Goal: Navigation & Orientation: Find specific page/section

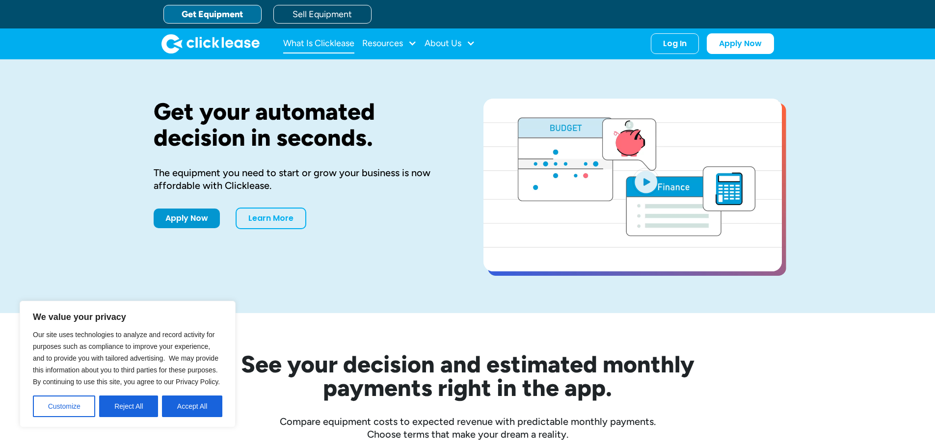
click at [312, 42] on link "What Is Clicklease" at bounding box center [318, 44] width 71 height 20
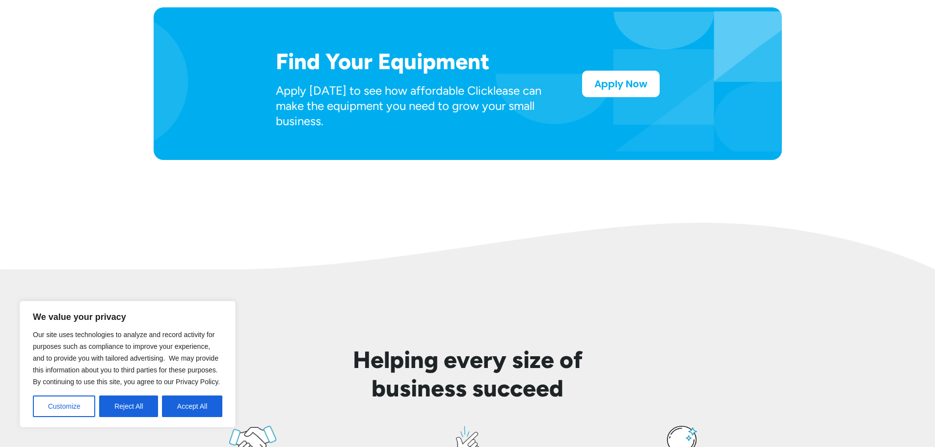
scroll to position [565, 0]
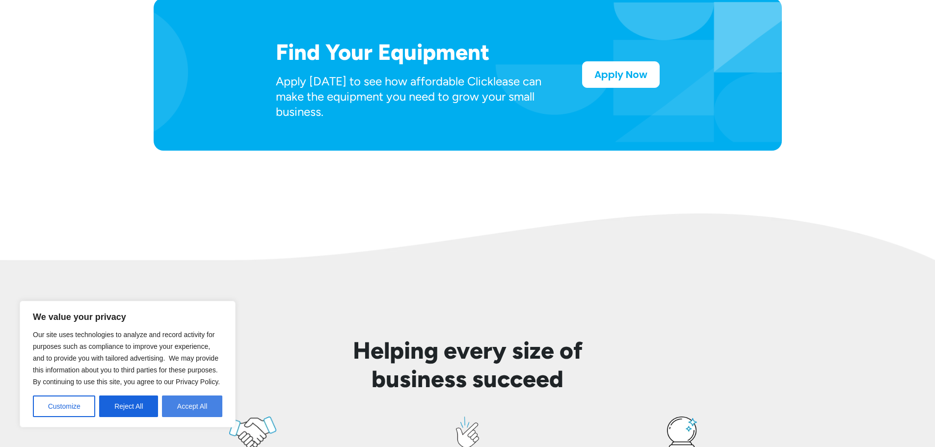
click at [188, 405] on button "Accept All" at bounding box center [192, 407] width 60 height 22
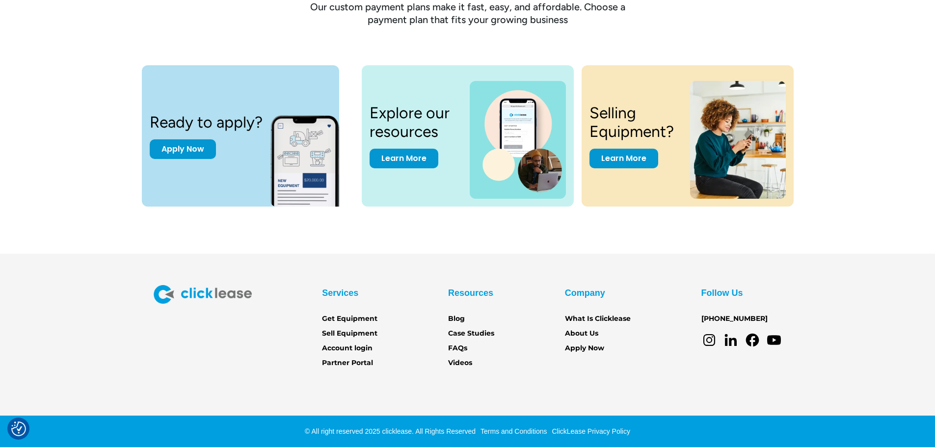
scroll to position [1328, 0]
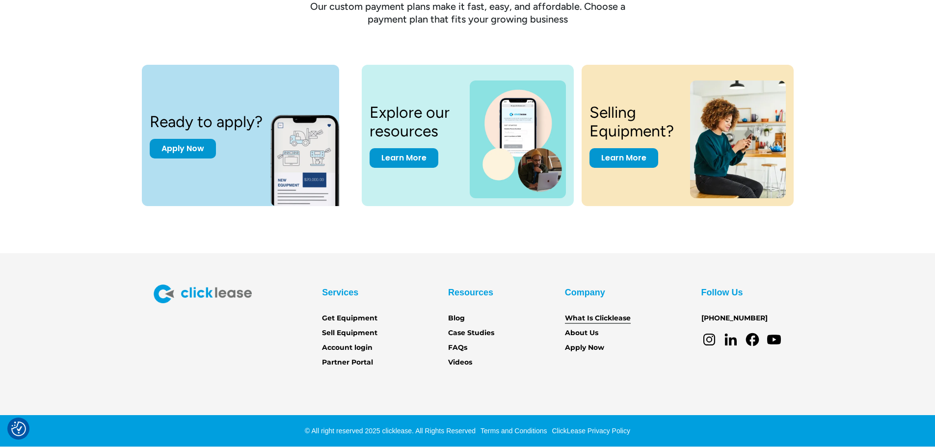
click at [586, 320] on link "What Is Clicklease" at bounding box center [598, 318] width 66 height 11
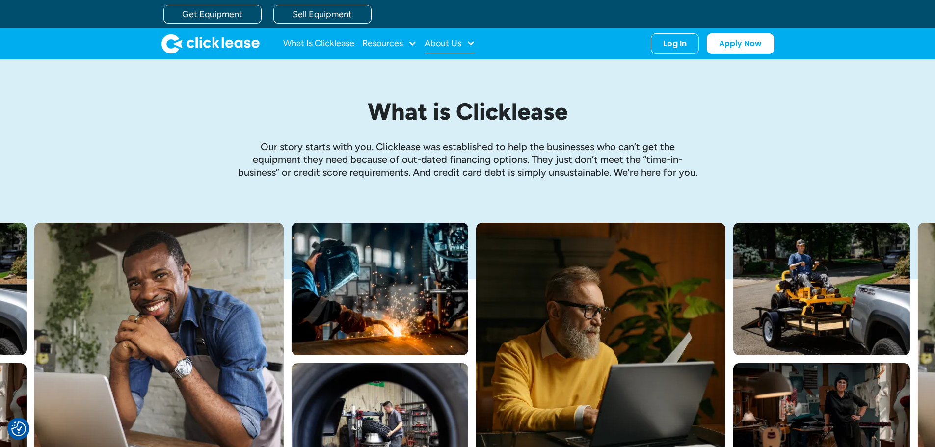
click at [470, 39] on div at bounding box center [470, 43] width 9 height 9
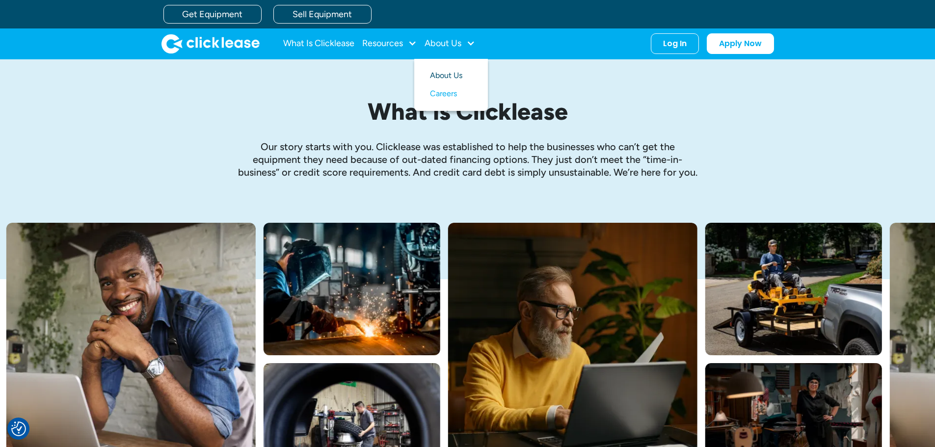
click at [463, 71] on link "About Us" at bounding box center [451, 76] width 42 height 18
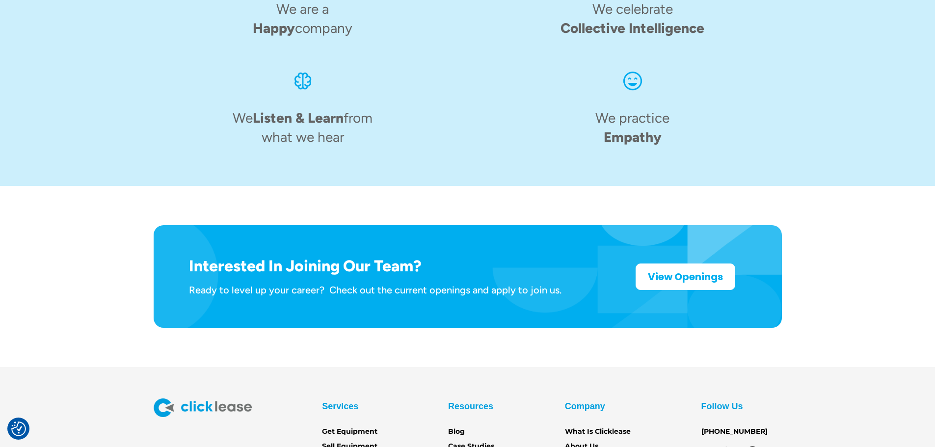
scroll to position [1528, 0]
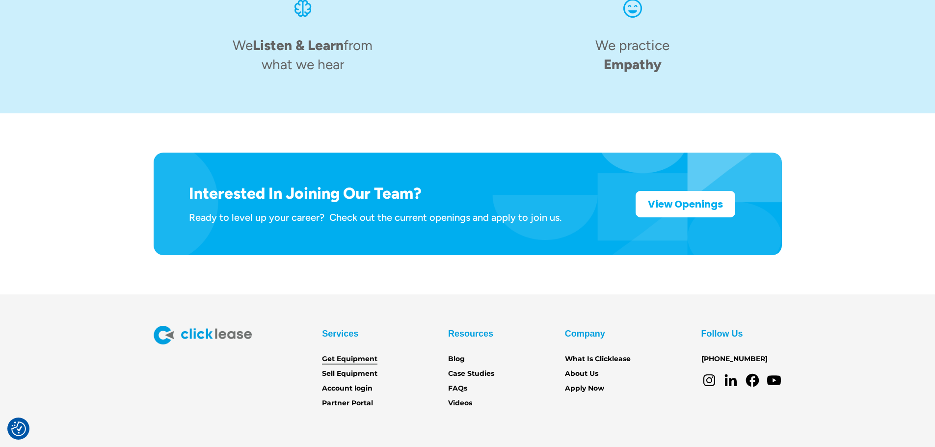
click at [350, 354] on link "Get Equipment" at bounding box center [349, 359] width 55 height 11
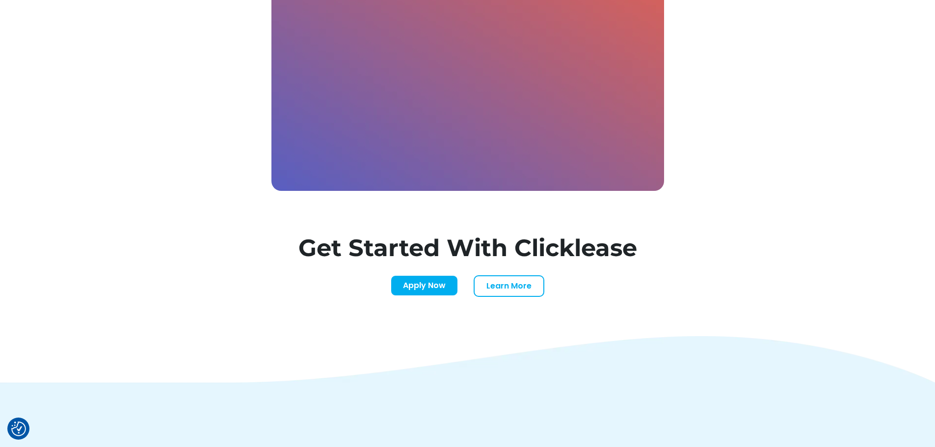
scroll to position [2925, 0]
